Goal: Task Accomplishment & Management: Manage account settings

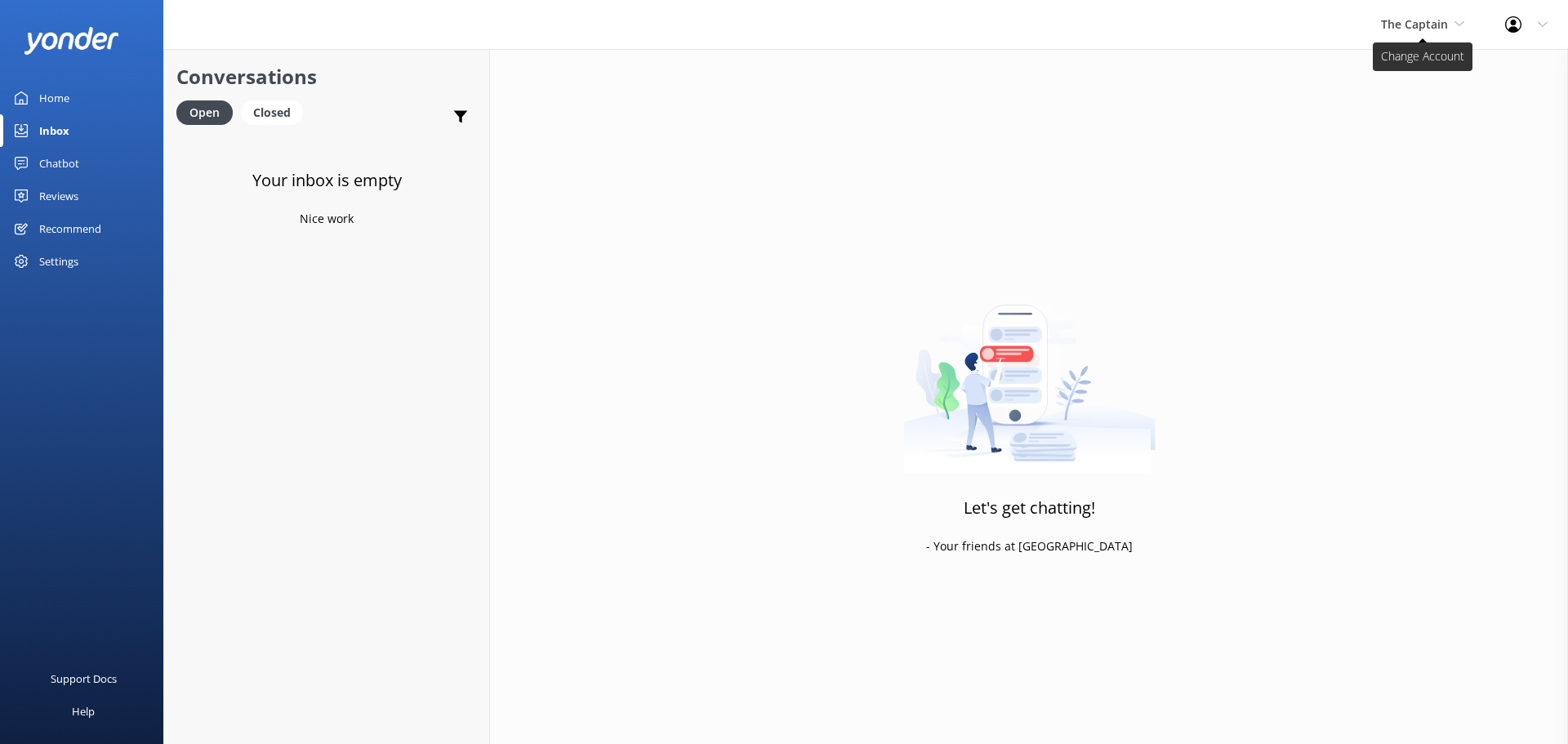
click at [1409, 24] on span "The Captain" at bounding box center [1415, 24] width 67 height 15
click at [1408, 56] on link "De [GEOGRAPHIC_DATA]" at bounding box center [1443, 68] width 163 height 40
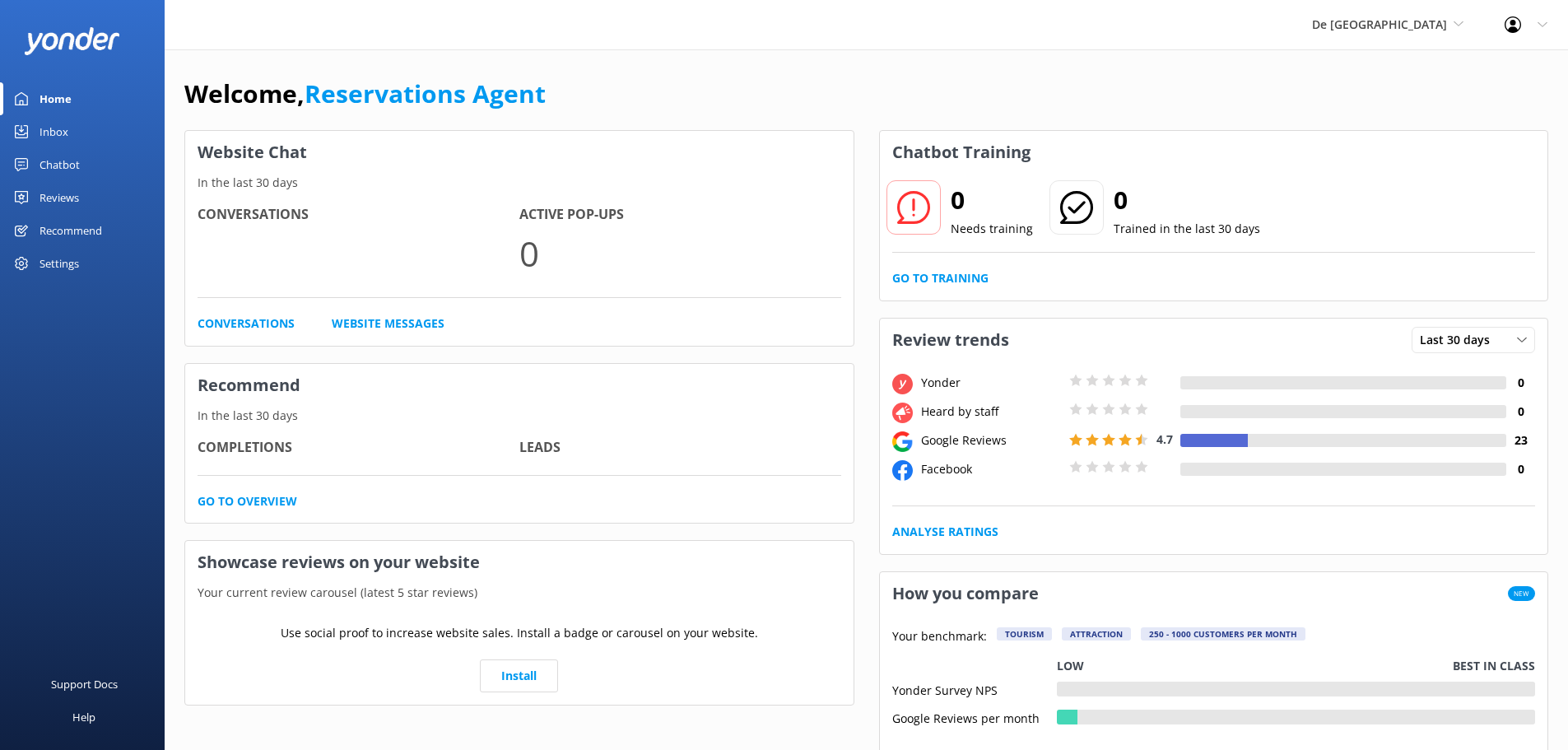
click at [43, 132] on div "Inbox" at bounding box center [54, 131] width 29 height 33
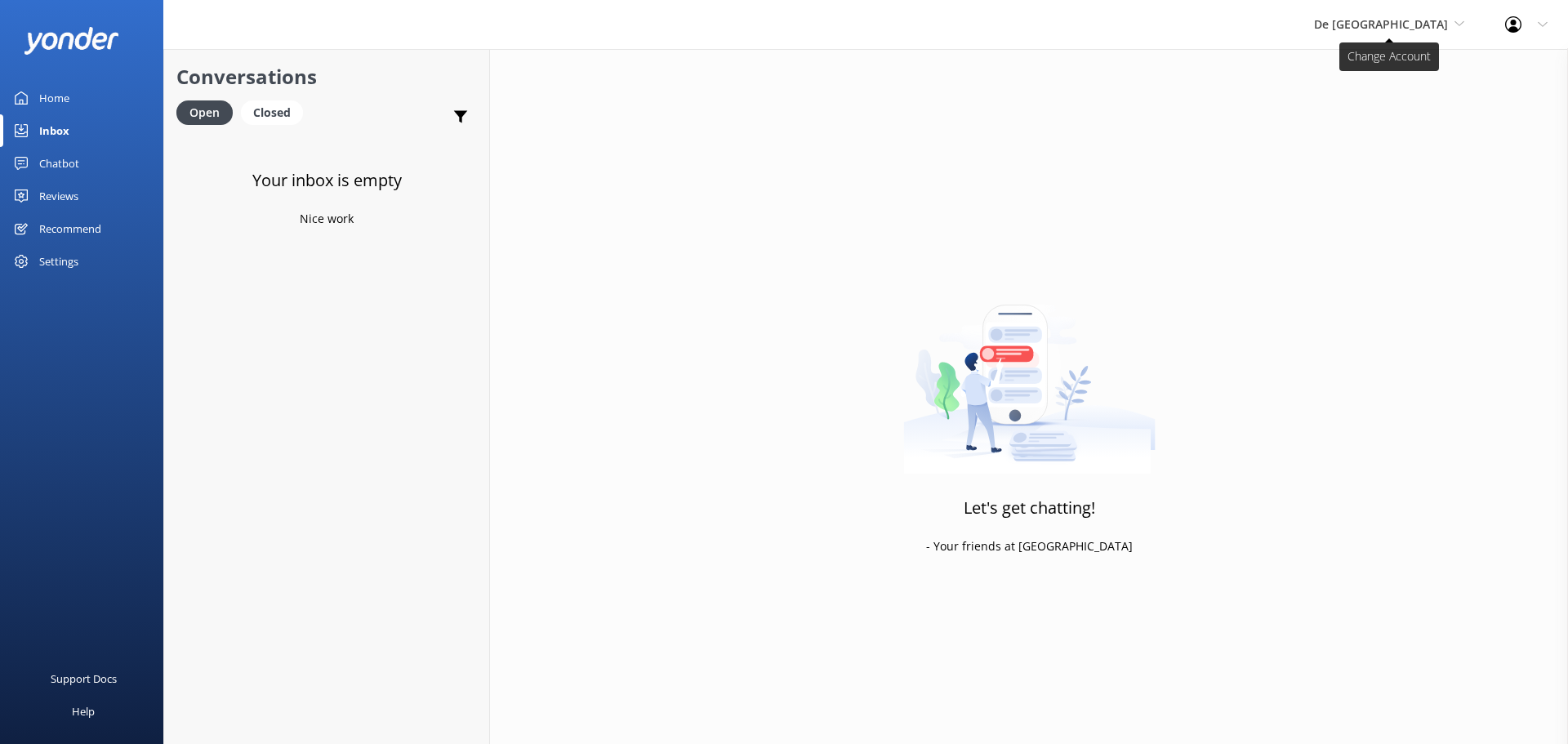
click at [1384, 26] on span "De [GEOGRAPHIC_DATA]" at bounding box center [1381, 24] width 134 height 15
click at [1408, 119] on link "Aruba's Activities Expert" at bounding box center [1375, 108] width 163 height 40
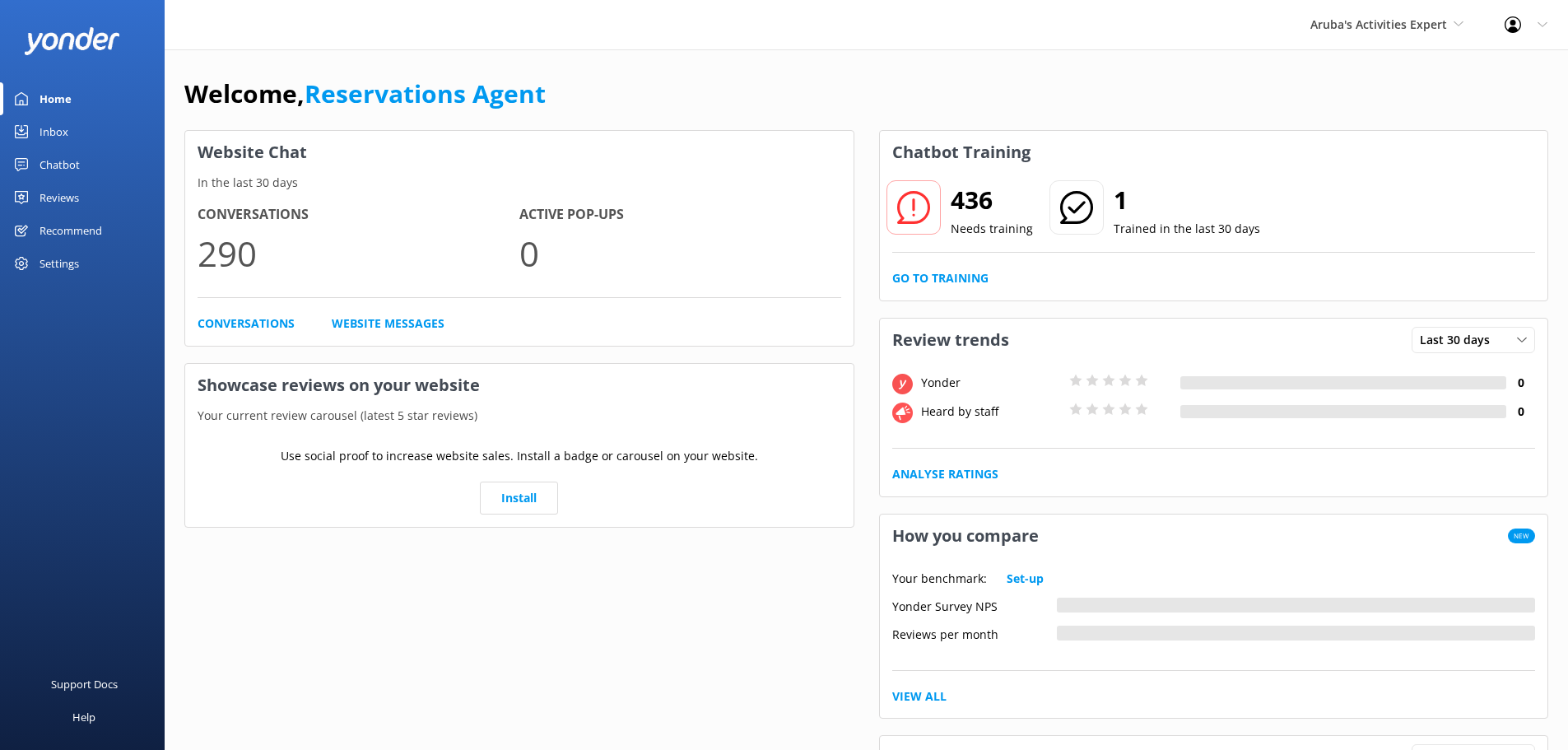
click at [69, 129] on link "Inbox" at bounding box center [82, 131] width 164 height 33
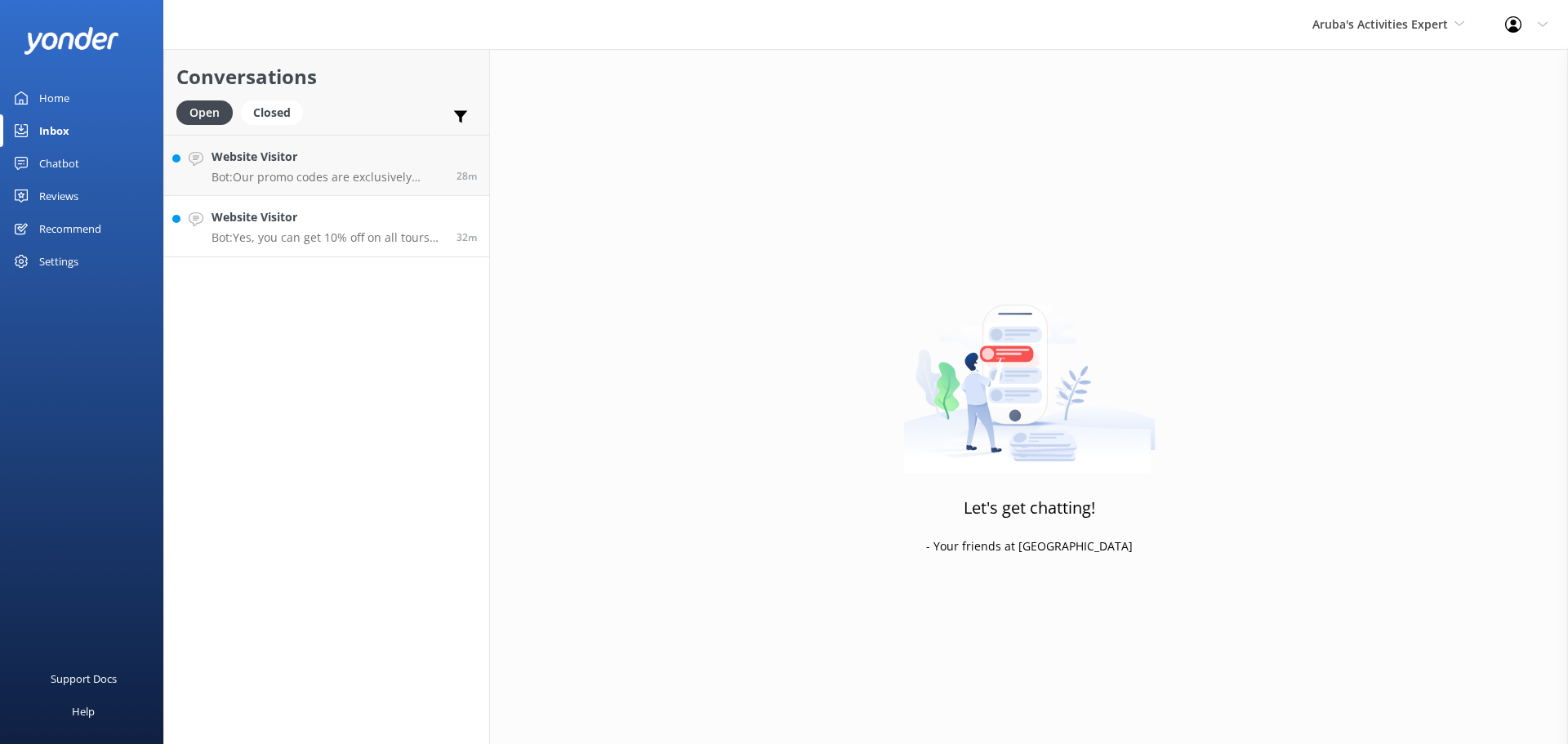
click at [369, 244] on p "Bot: Yes, you can get 10% off on all tours by using the promo code SAVE10 on th…" at bounding box center [328, 237] width 233 height 14
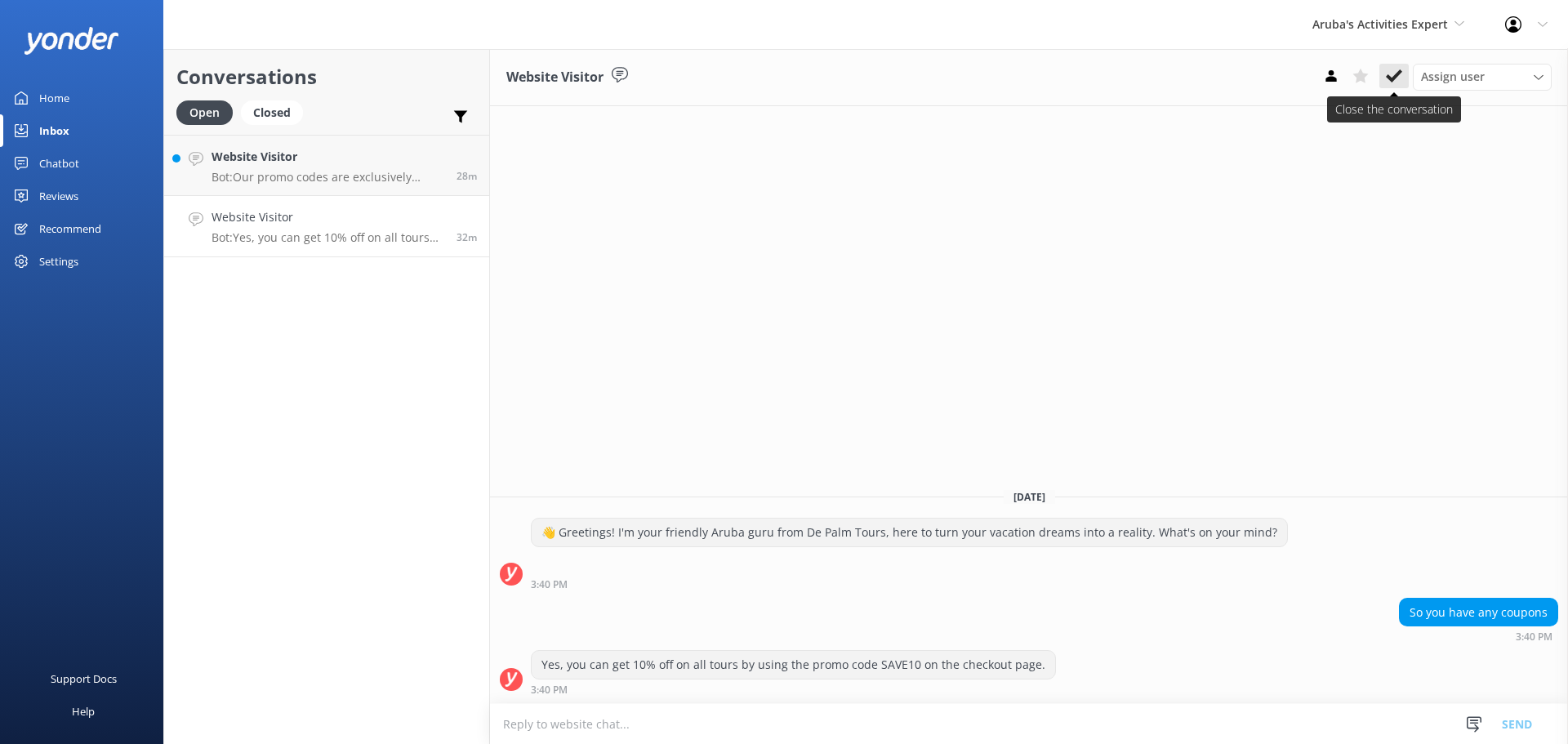
click at [1395, 69] on icon at bounding box center [1394, 76] width 16 height 16
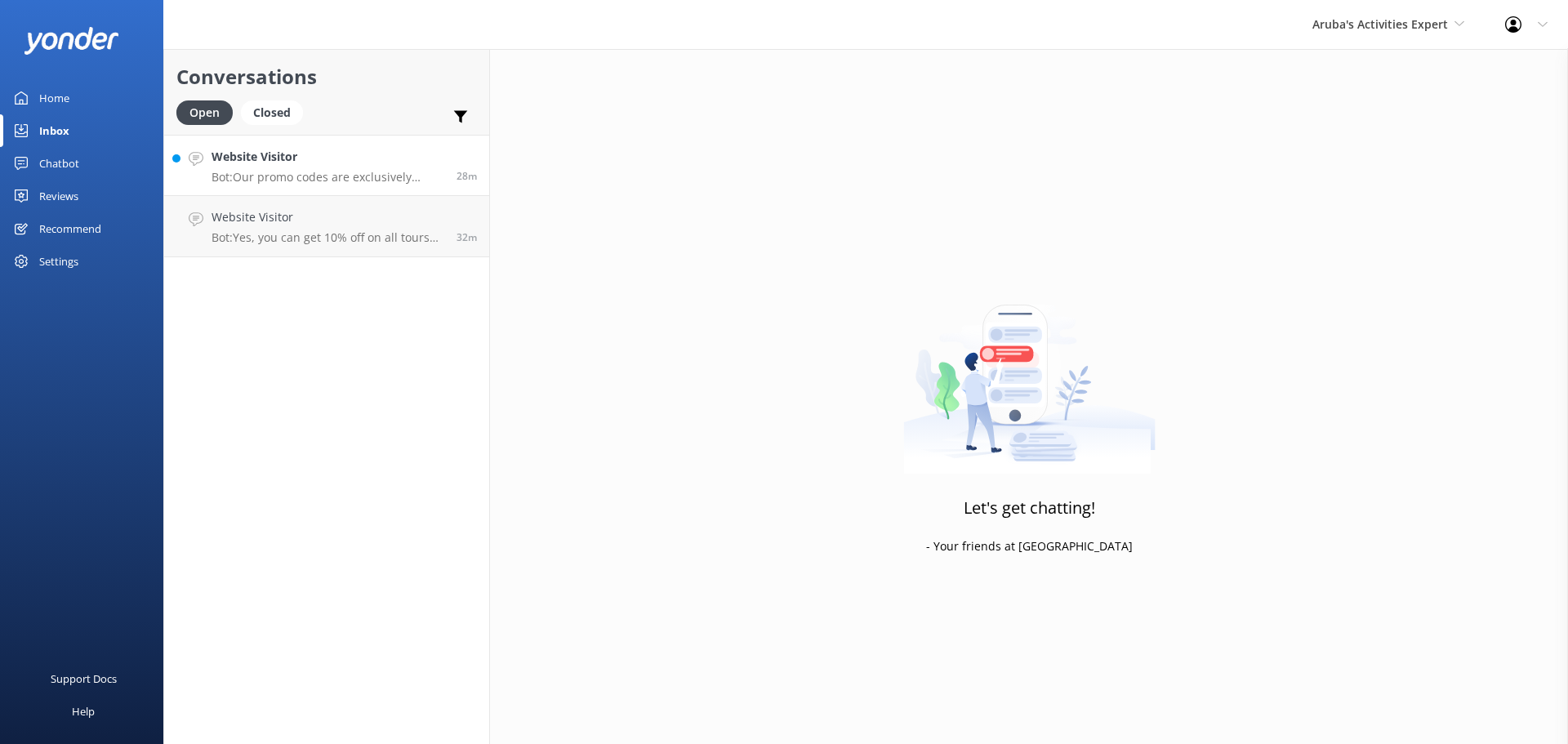
click at [315, 174] on p "Bot: Our promo codes are exclusively available for tours and do not extend to t…" at bounding box center [328, 177] width 233 height 14
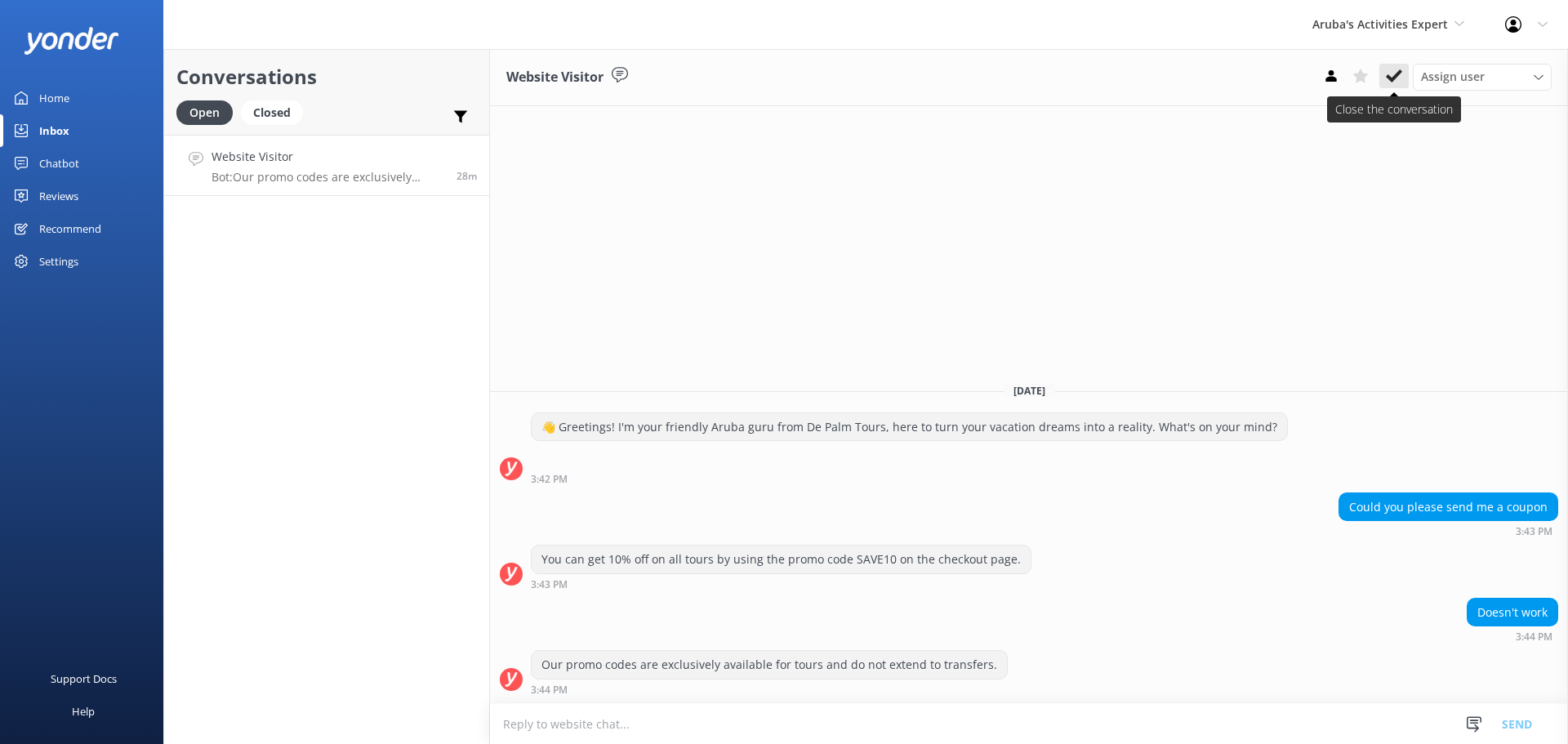
click at [1404, 66] on button at bounding box center [1394, 76] width 29 height 24
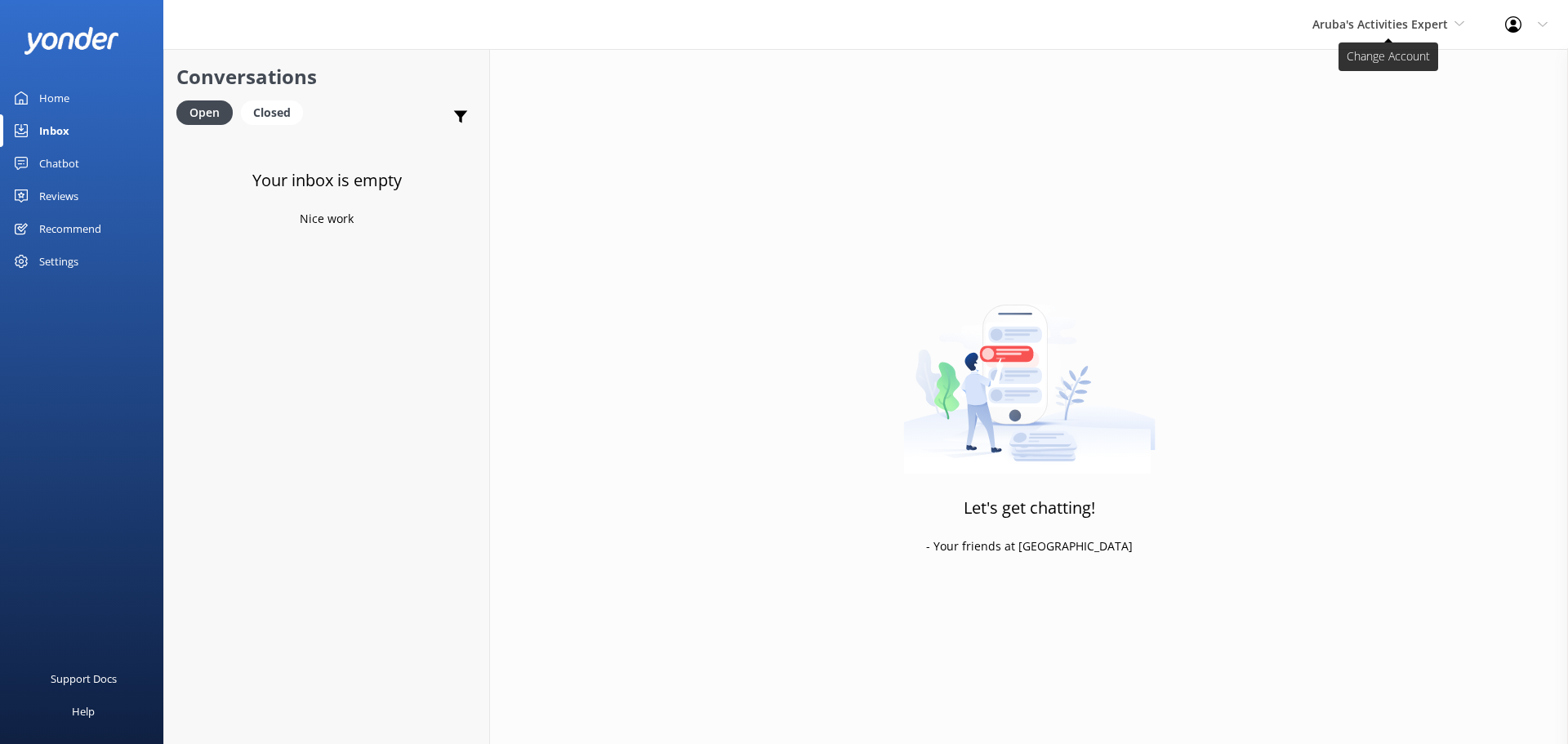
click at [1370, 18] on span "Aruba's Activities Expert" at bounding box center [1380, 24] width 135 height 15
click at [1380, 147] on link "The Captain" at bounding box center [1374, 147] width 163 height 40
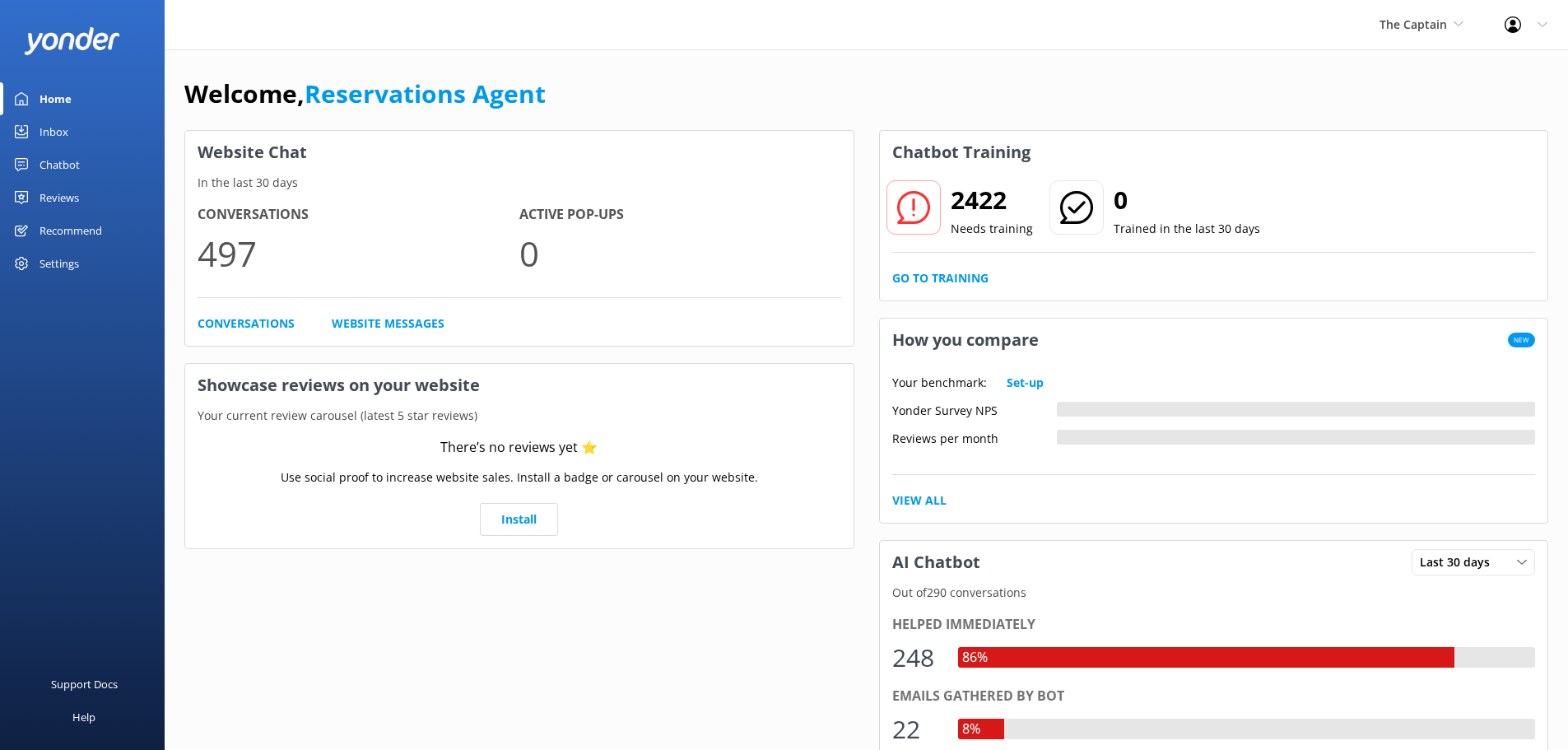
click at [54, 131] on div "Inbox" at bounding box center [54, 131] width 29 height 33
